Goal: Task Accomplishment & Management: Complete application form

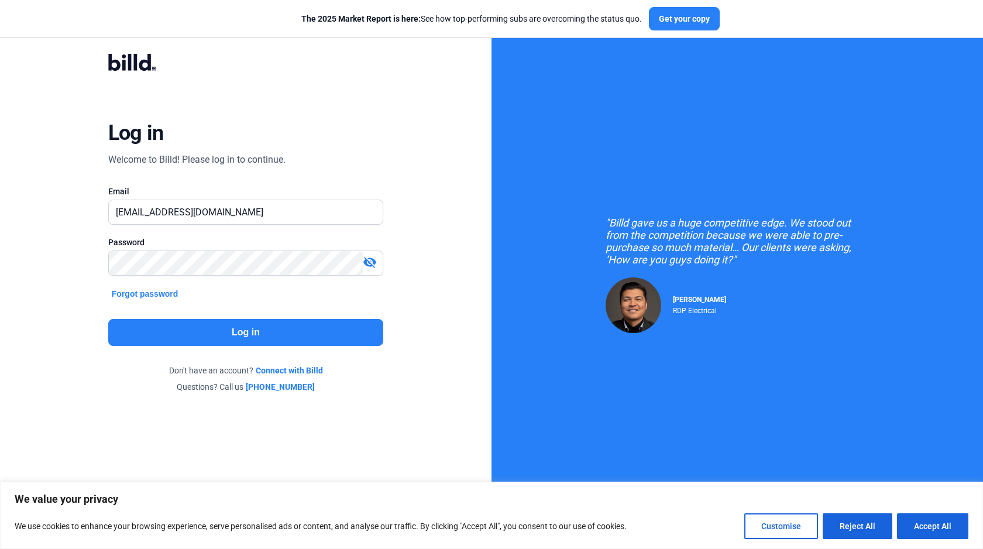
click at [205, 331] on button "Log in" at bounding box center [245, 332] width 275 height 27
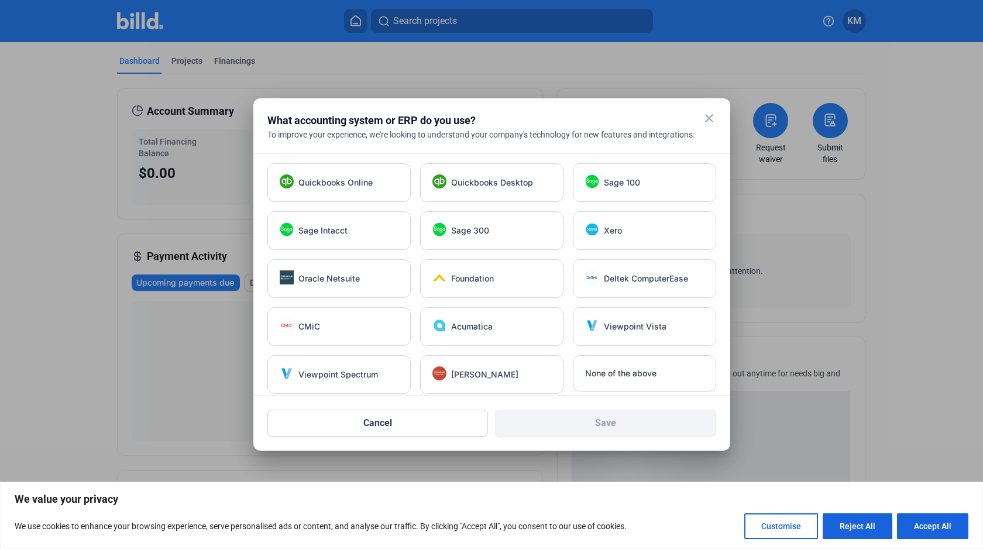
click at [705, 124] on mat-icon "close" at bounding box center [709, 118] width 14 height 14
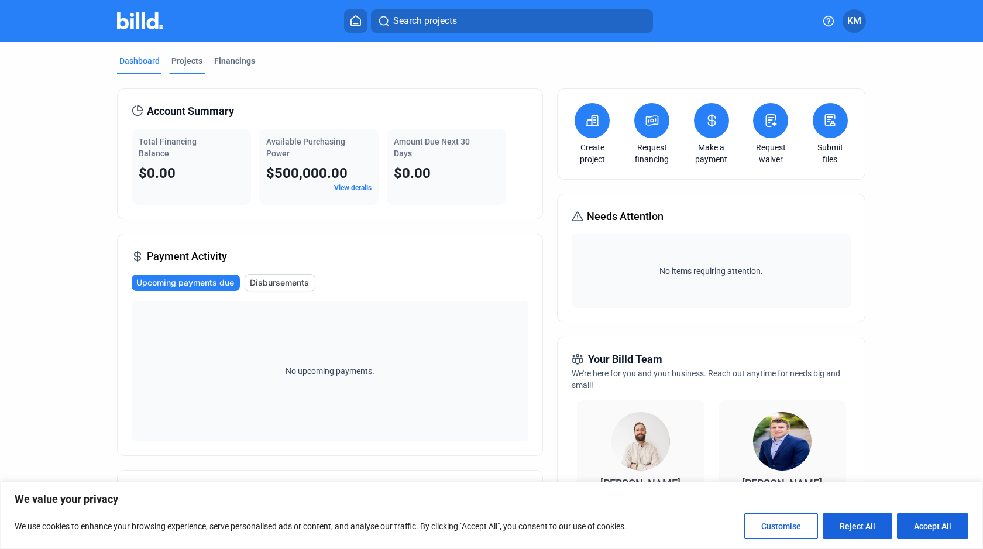
click at [191, 65] on div "Projects" at bounding box center [186, 61] width 31 height 12
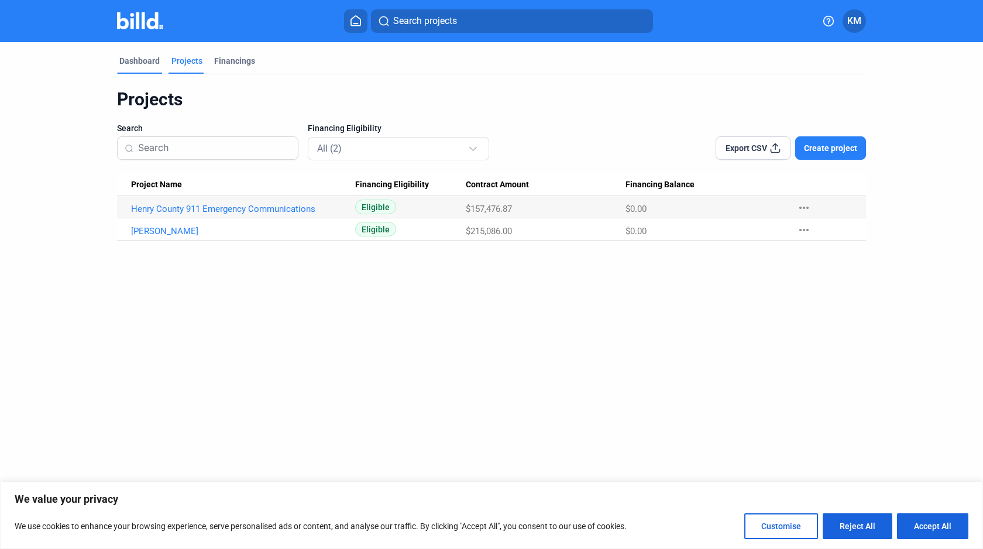
click at [138, 60] on div "Dashboard" at bounding box center [139, 61] width 40 height 12
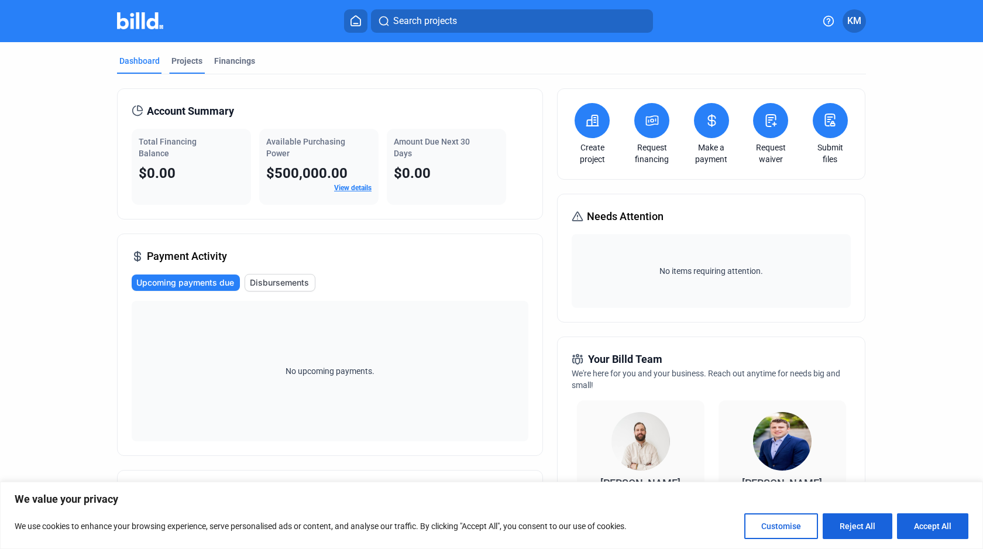
click at [188, 66] on div "Projects" at bounding box center [186, 61] width 31 height 12
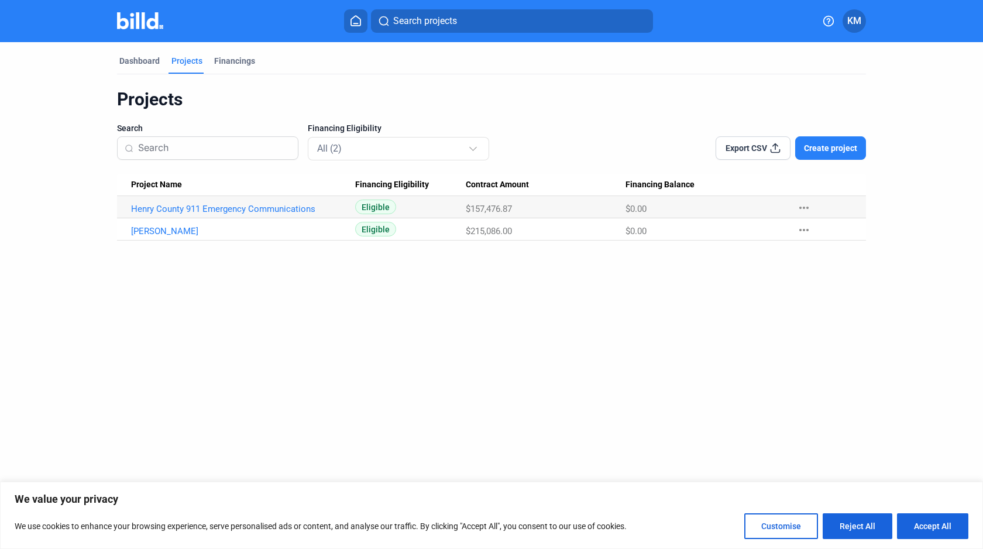
click at [819, 157] on button "Create project" at bounding box center [830, 147] width 71 height 23
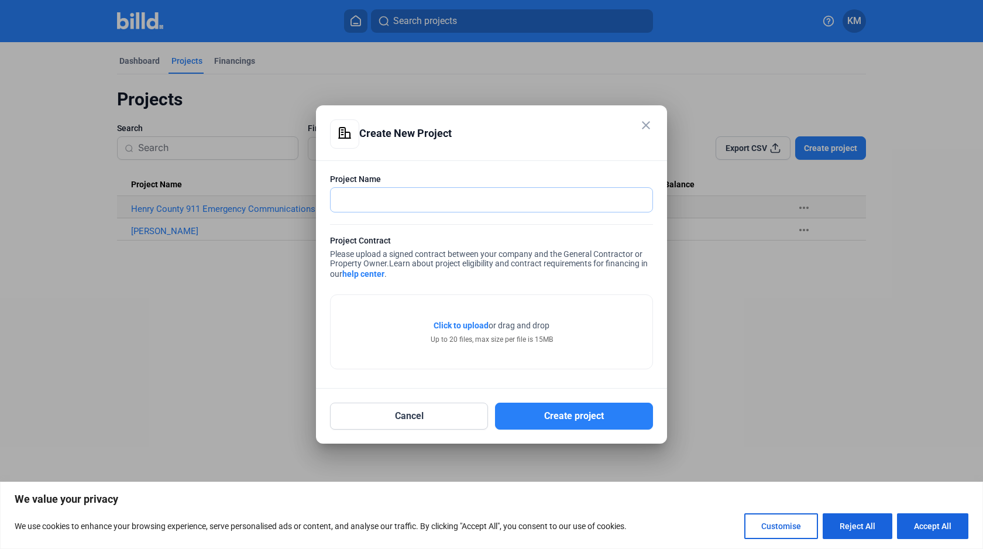
click at [373, 200] on input "text" at bounding box center [485, 200] width 309 height 24
type input "[GEOGRAPHIC_DATA]"
click at [415, 244] on div "Project Contract" at bounding box center [491, 242] width 323 height 15
click at [642, 119] on mat-icon "close" at bounding box center [646, 125] width 14 height 14
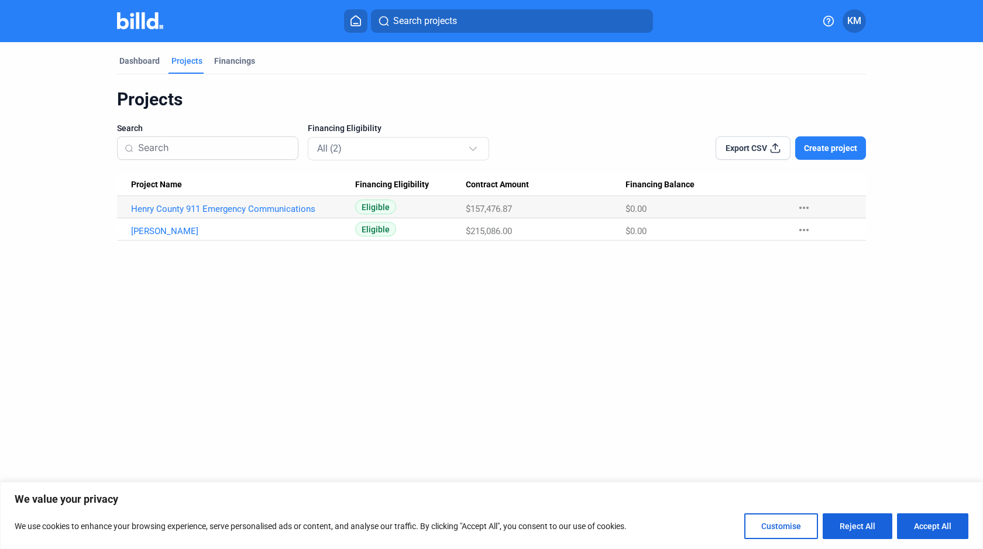
click at [642, 119] on div "Projects Search Financing Eligibility All (2) Export CSV Create project Project…" at bounding box center [491, 164] width 749 height 152
click at [231, 96] on div "Projects" at bounding box center [491, 99] width 749 height 22
